Goal: Transaction & Acquisition: Book appointment/travel/reservation

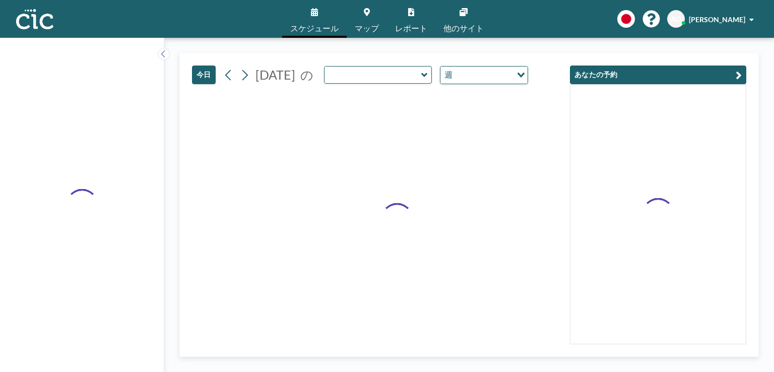
type input "Usu"
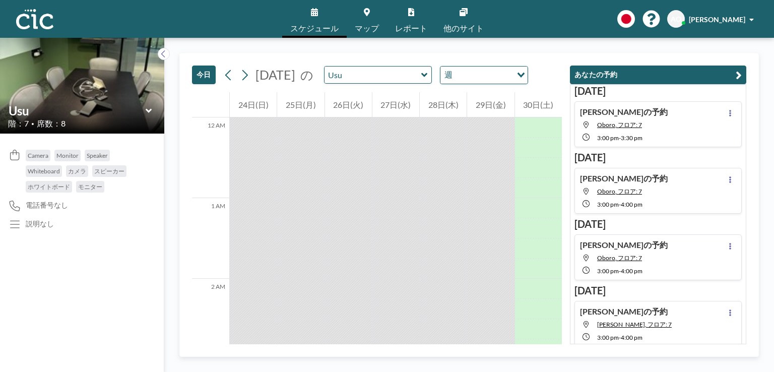
scroll to position [807, 0]
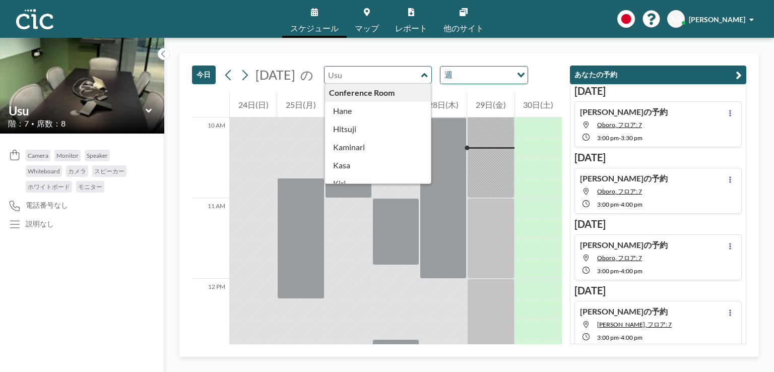
click at [393, 72] on input "text" at bounding box center [373, 75] width 97 height 17
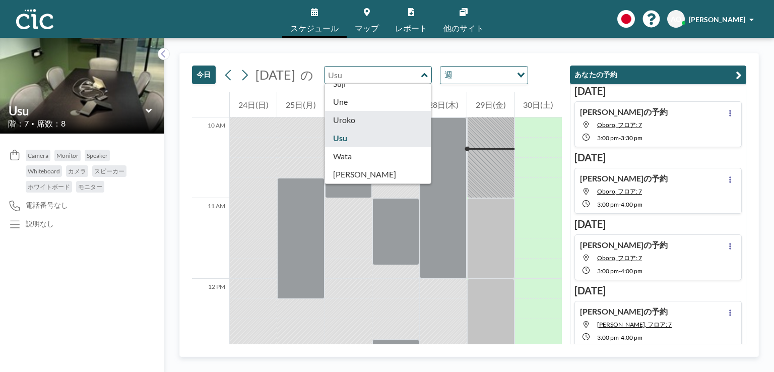
type input "Uroko"
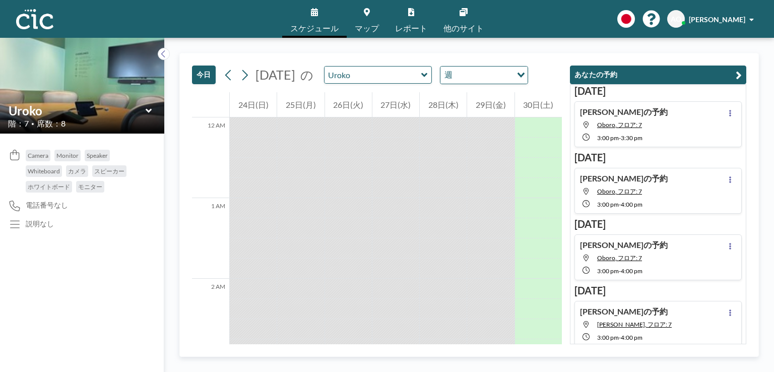
scroll to position [807, 0]
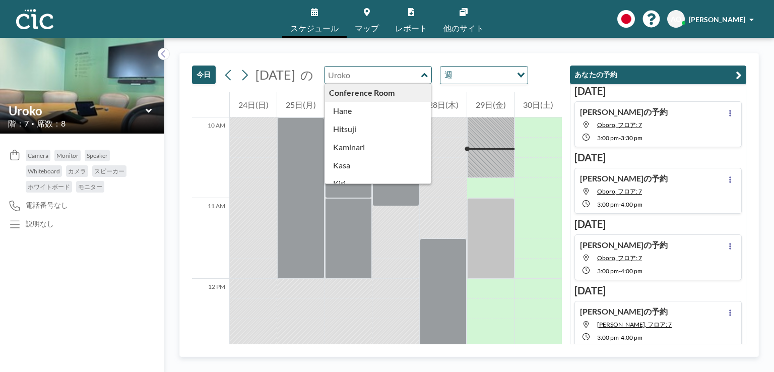
click at [399, 79] on input "text" at bounding box center [373, 75] width 97 height 17
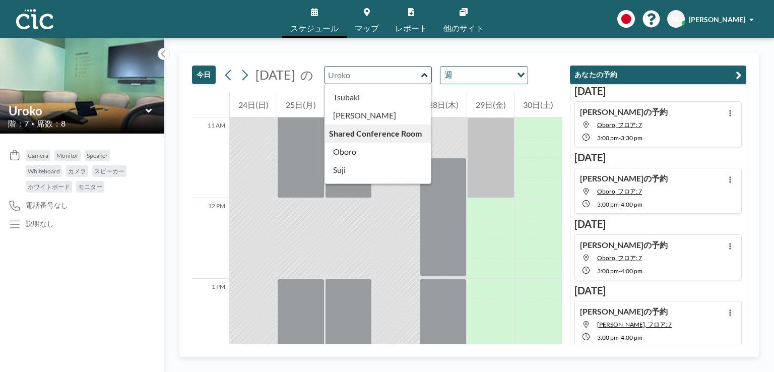
scroll to position [559, 0]
type input "Usu"
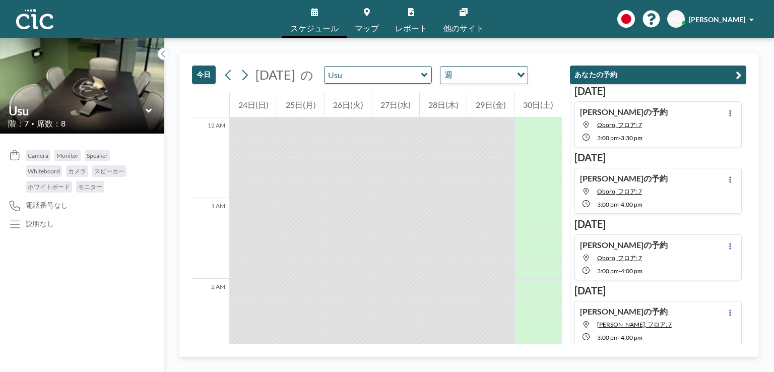
scroll to position [807, 0]
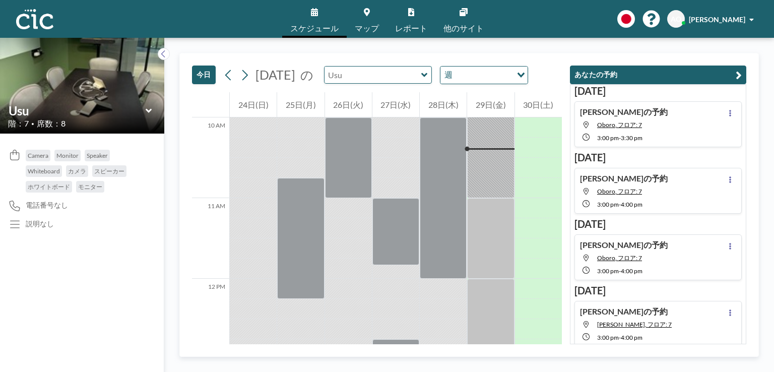
click at [414, 77] on input "text" at bounding box center [373, 75] width 97 height 17
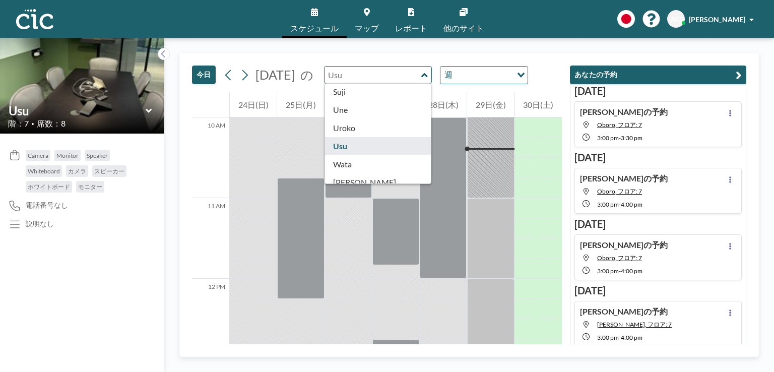
scroll to position [559, 0]
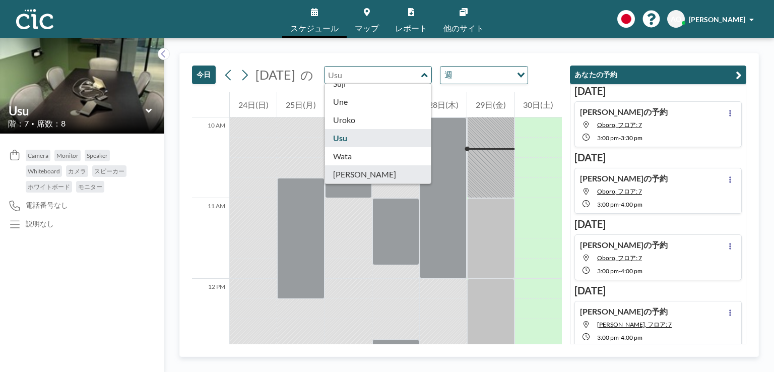
type input "[PERSON_NAME]"
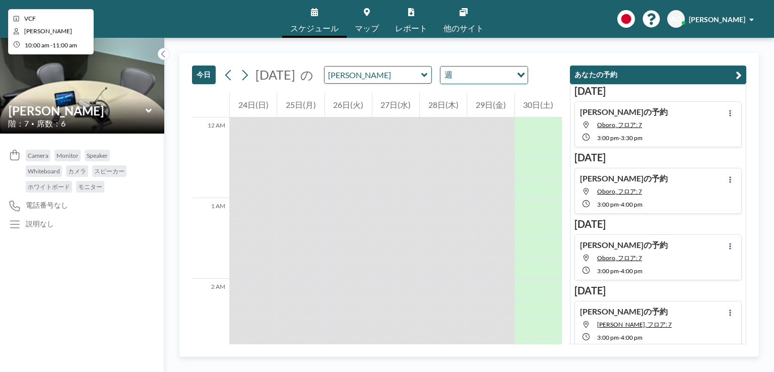
scroll to position [807, 0]
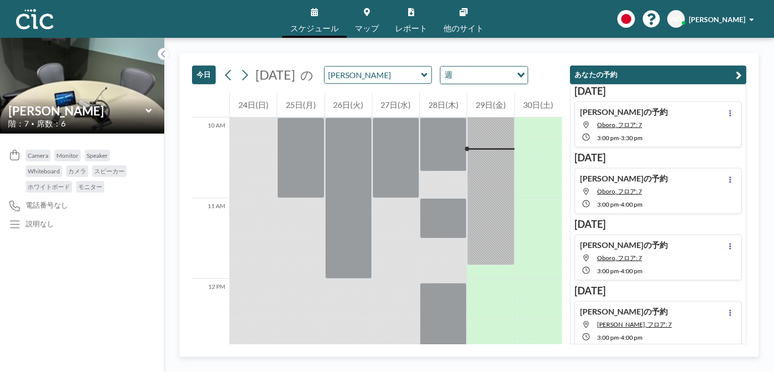
click at [427, 76] on icon at bounding box center [424, 75] width 6 height 4
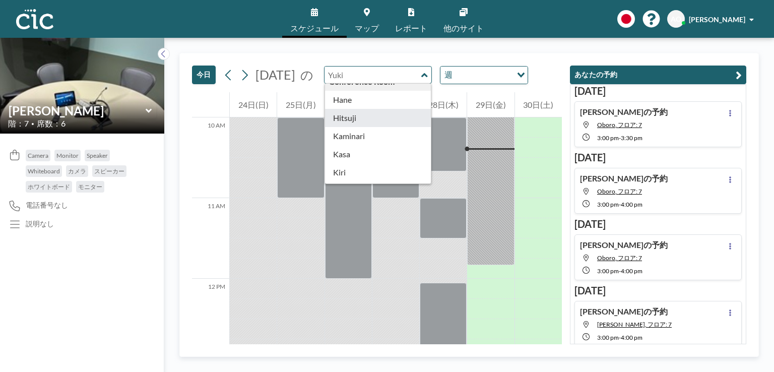
scroll to position [0, 0]
type input "Hane"
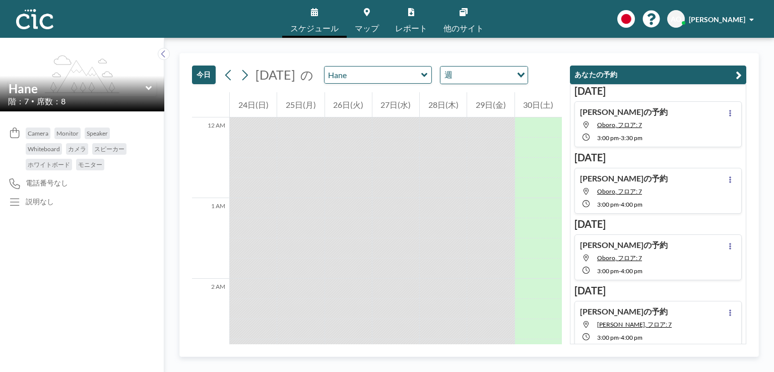
scroll to position [807, 0]
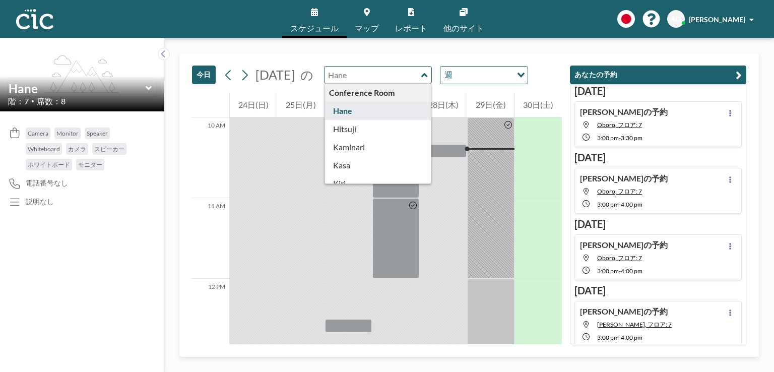
click at [413, 73] on input "text" at bounding box center [373, 75] width 97 height 17
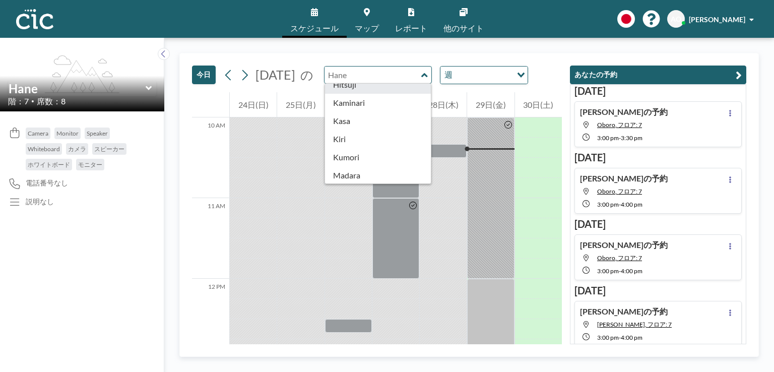
scroll to position [44, 0]
type input "Kaminari"
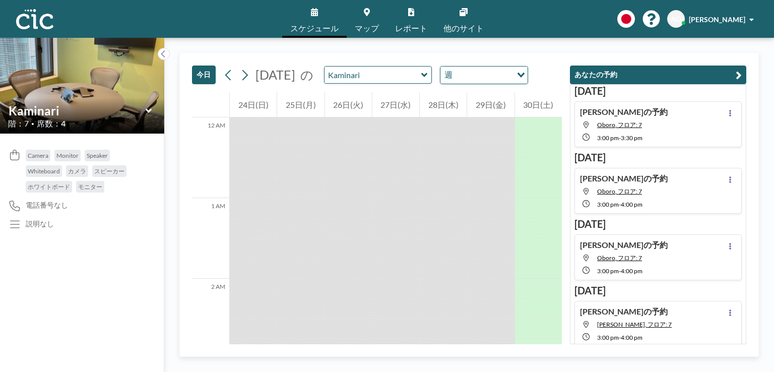
scroll to position [807, 0]
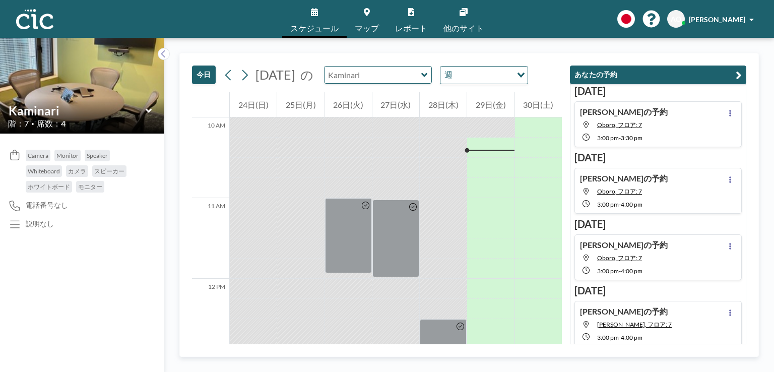
click at [405, 75] on input "text" at bounding box center [373, 75] width 97 height 17
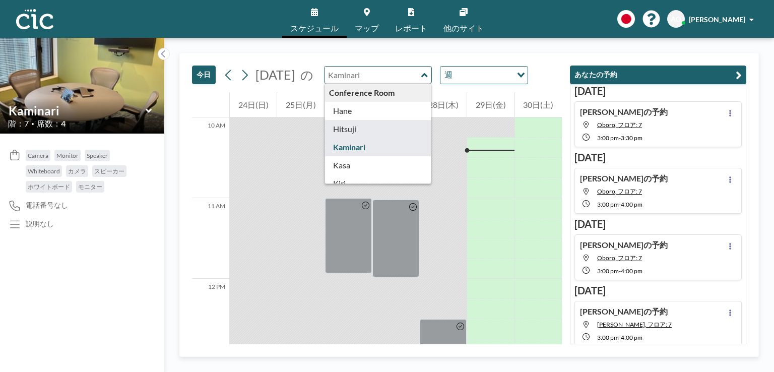
scroll to position [30, 0]
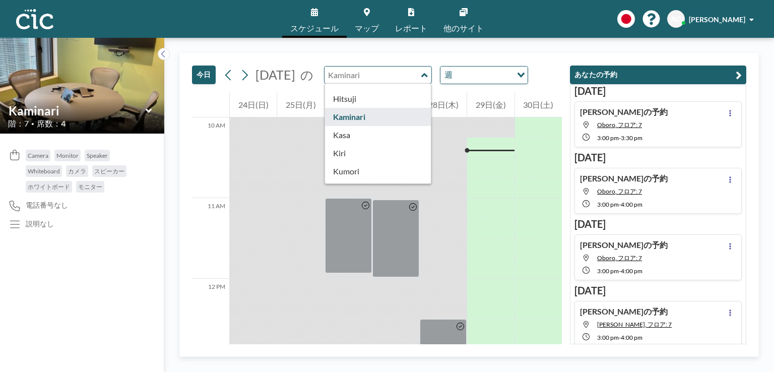
type input "Kaminari"
click at [375, 24] on span "マップ" at bounding box center [367, 28] width 24 height 8
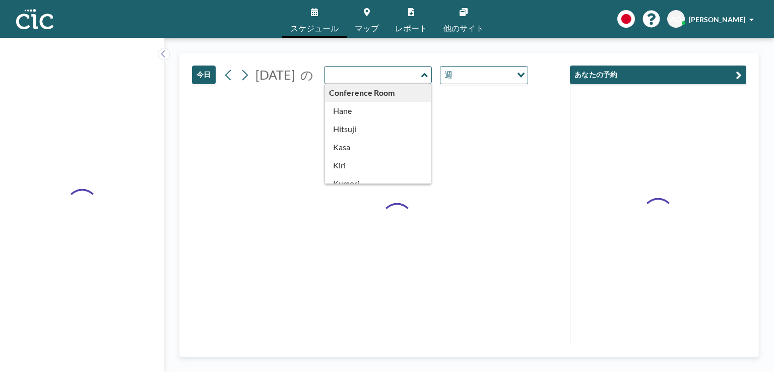
click at [409, 70] on input "text" at bounding box center [373, 75] width 97 height 17
type input "Kaminari"
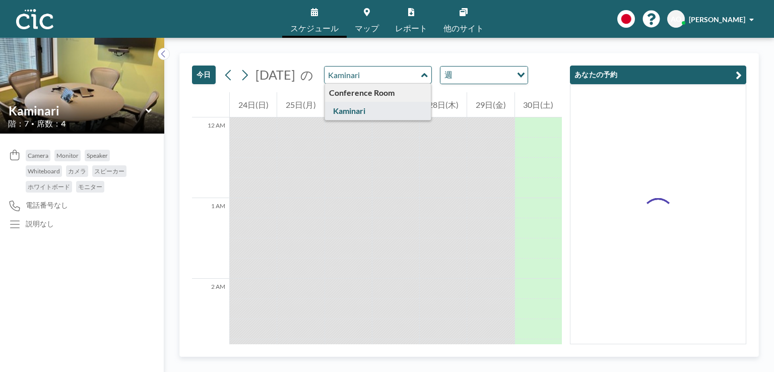
scroll to position [807, 0]
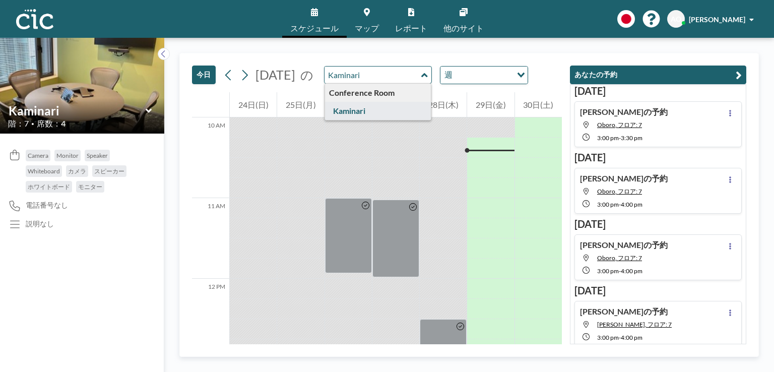
click at [411, 78] on input "Kaminari" at bounding box center [373, 75] width 97 height 17
click at [388, 31] on link "レポート" at bounding box center [411, 19] width 48 height 38
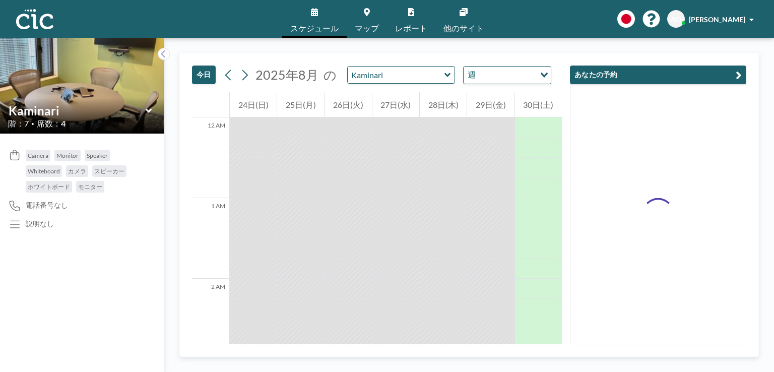
scroll to position [807, 0]
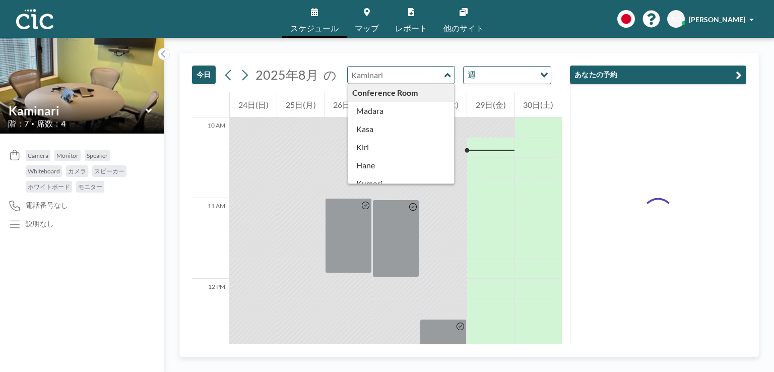
click at [394, 81] on input "text" at bounding box center [396, 75] width 97 height 17
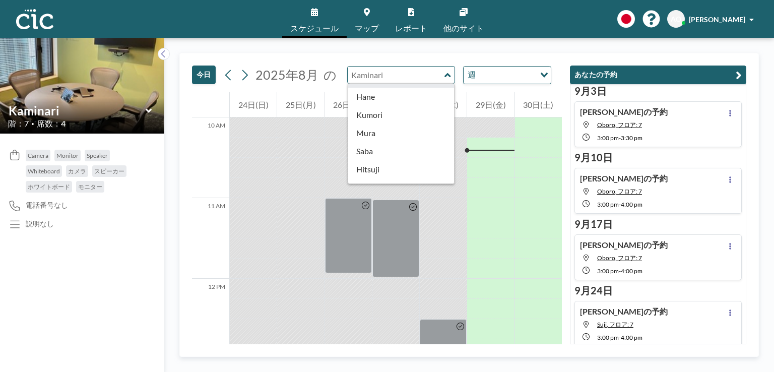
scroll to position [73, 0]
type input "Hane"
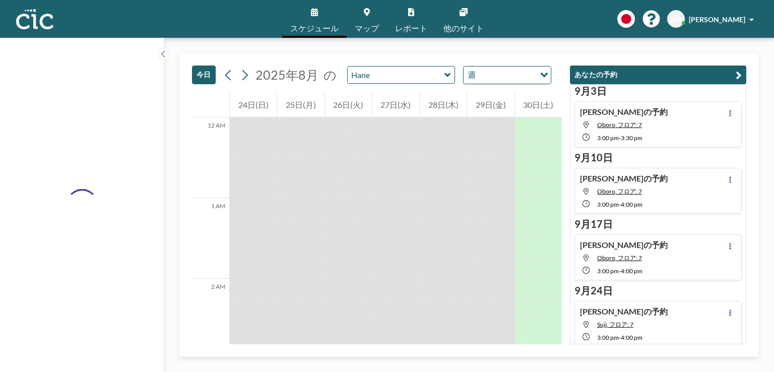
scroll to position [807, 0]
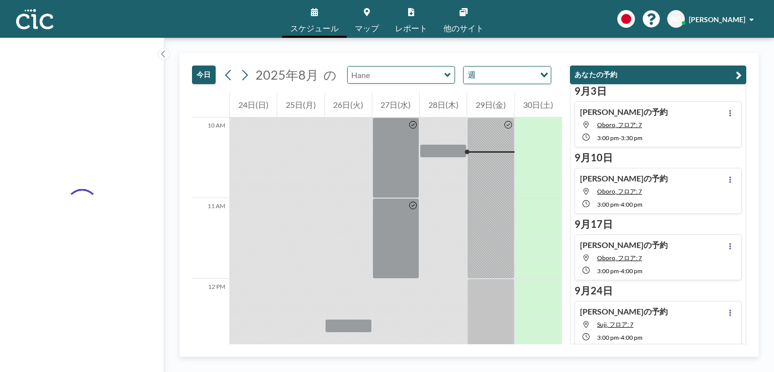
click at [396, 79] on input "text" at bounding box center [396, 75] width 97 height 17
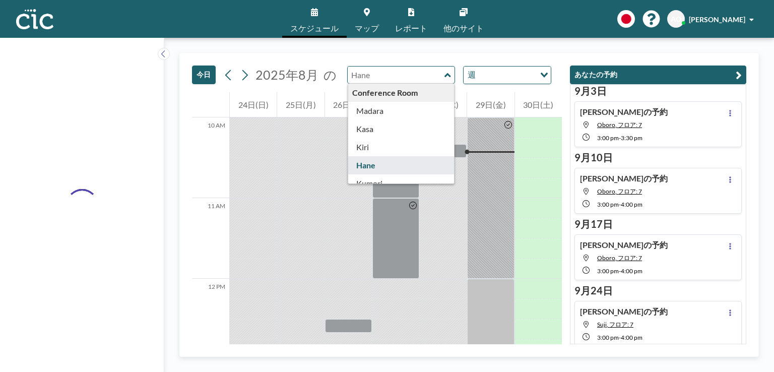
type input "Hane"
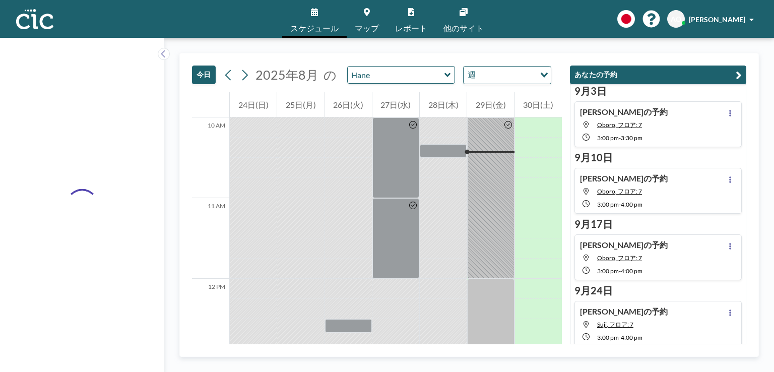
click at [369, 27] on span "マップ" at bounding box center [367, 28] width 24 height 8
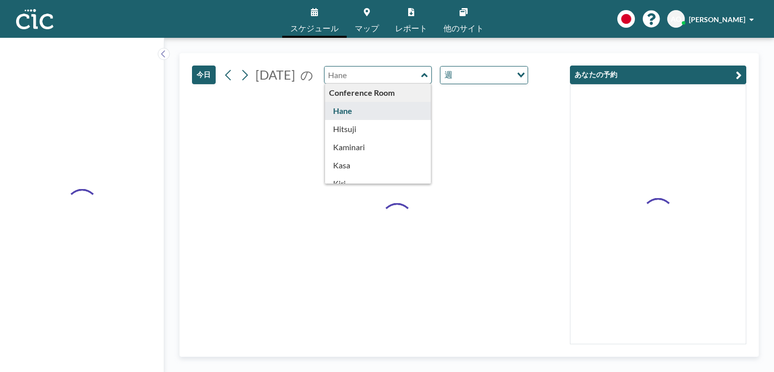
click at [371, 70] on input "text" at bounding box center [373, 75] width 97 height 17
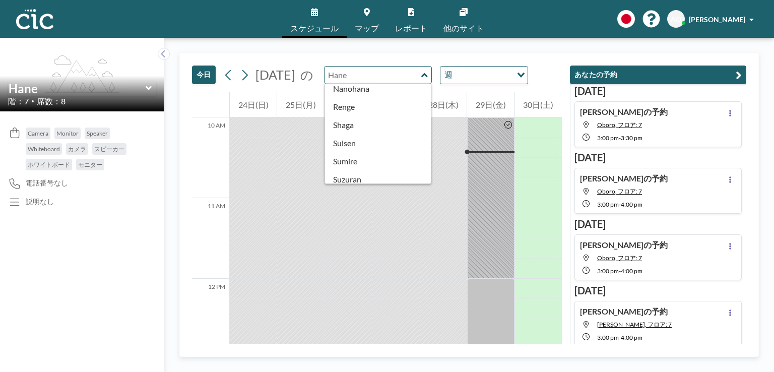
scroll to position [559, 0]
type input "Une"
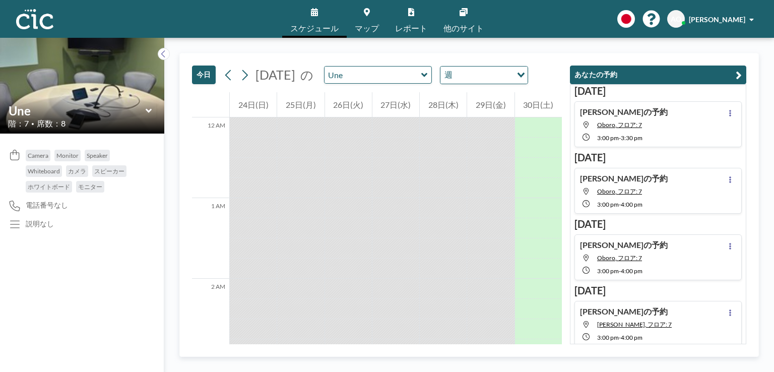
scroll to position [807, 0]
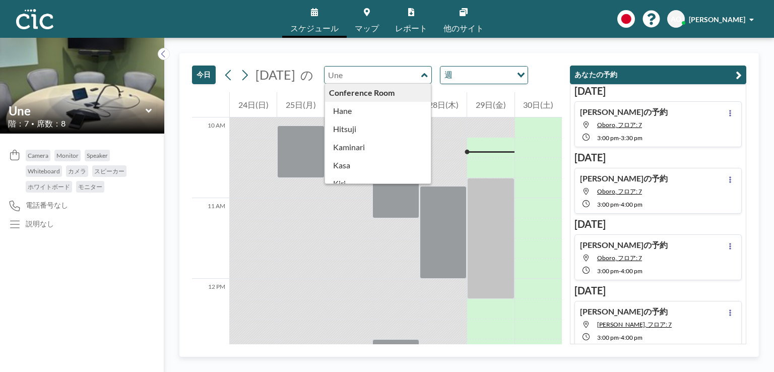
click at [383, 69] on input "text" at bounding box center [373, 75] width 97 height 17
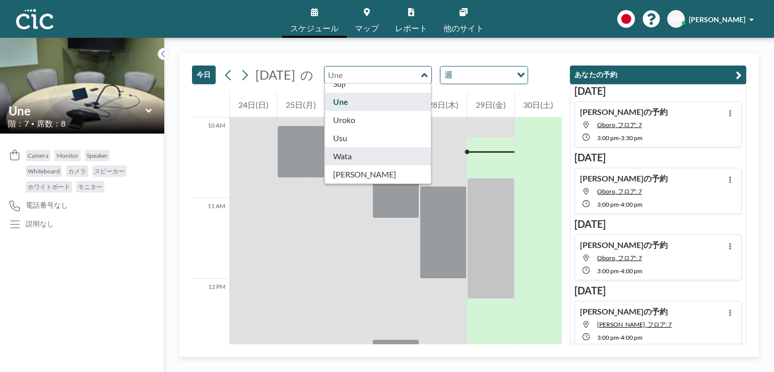
type input "Wata"
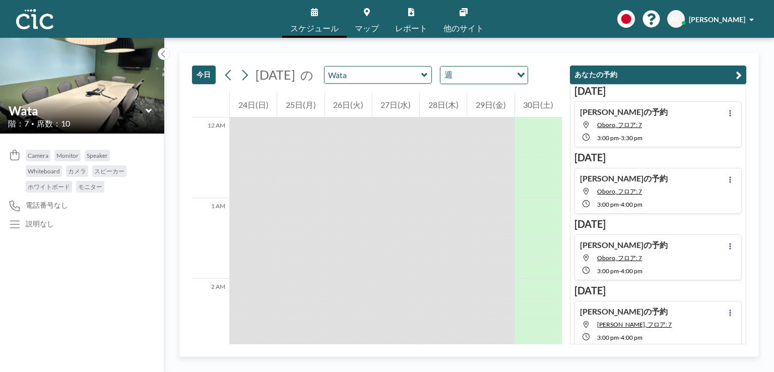
scroll to position [807, 0]
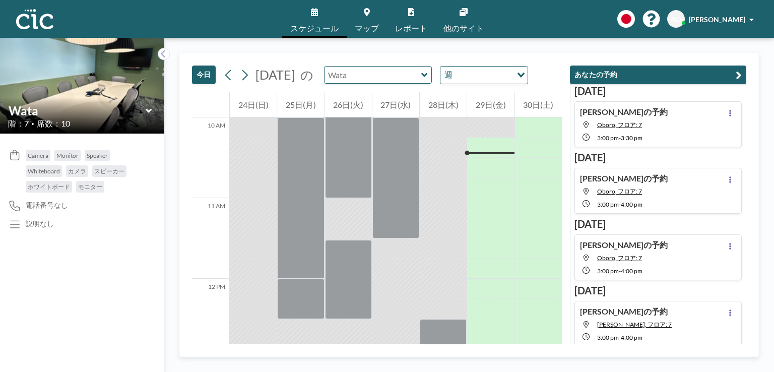
click at [385, 74] on input "text" at bounding box center [373, 75] width 97 height 17
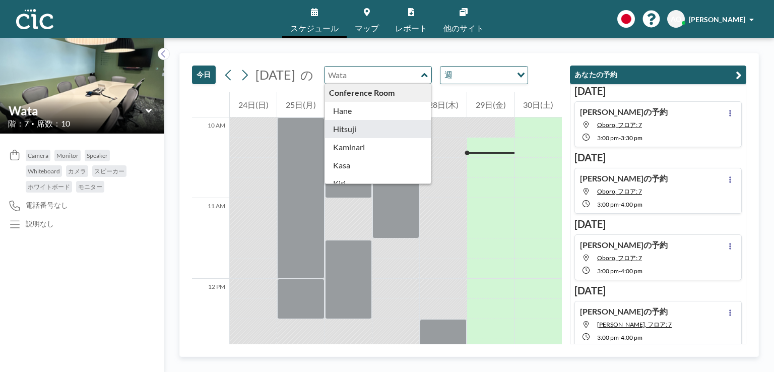
type input "Hitsuji"
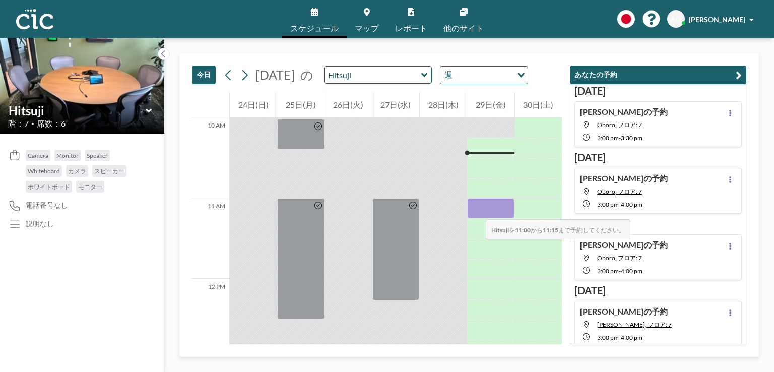
click at [476, 209] on div at bounding box center [490, 208] width 47 height 20
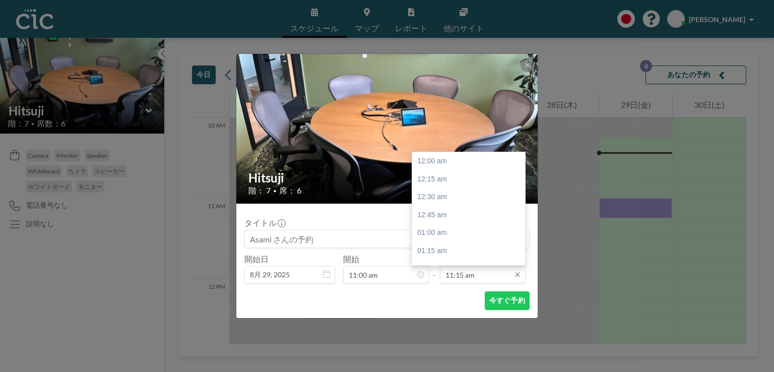
scroll to position [808, 0]
click at [461, 273] on input "11:15 am" at bounding box center [483, 274] width 86 height 17
click at [448, 214] on div "12:00 pm" at bounding box center [471, 215] width 118 height 18
type input "12:00 pm"
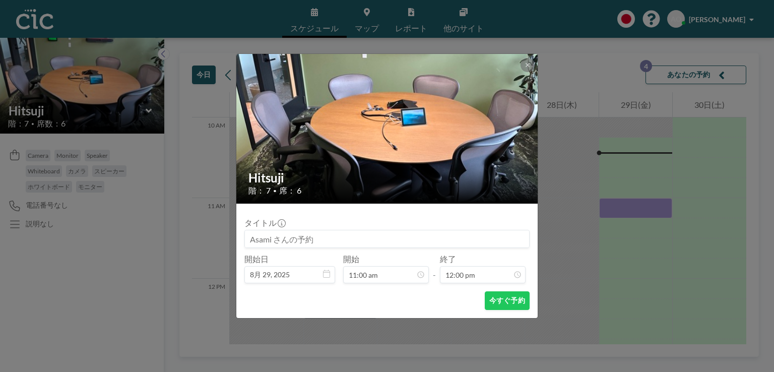
scroll to position [861, 0]
click at [504, 300] on button "今すぐ予約" at bounding box center [507, 300] width 45 height 19
